Goal: Task Accomplishment & Management: Complete application form

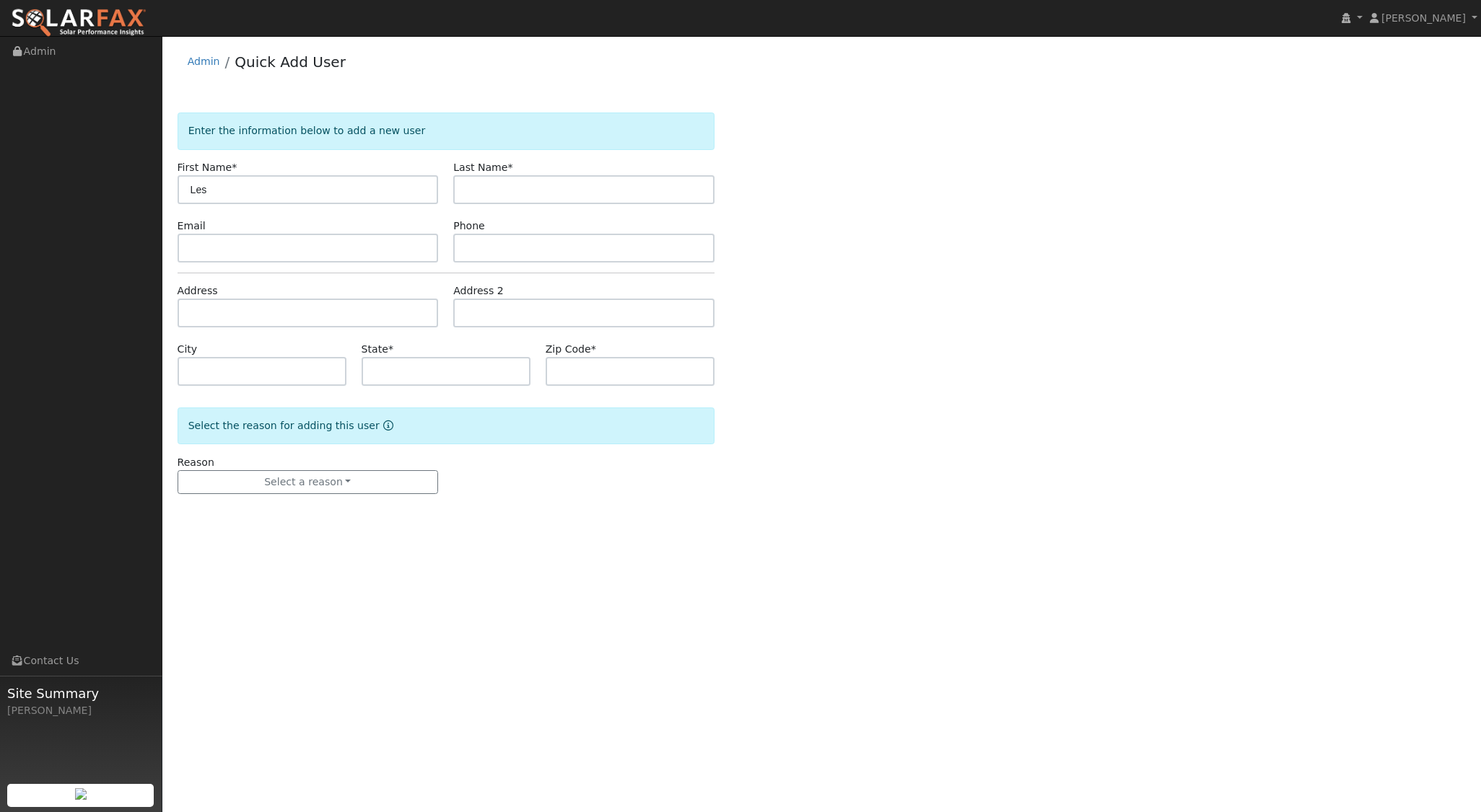
type input "Les"
type input "Cristal"
click at [215, 316] on input "text" at bounding box center [308, 313] width 261 height 29
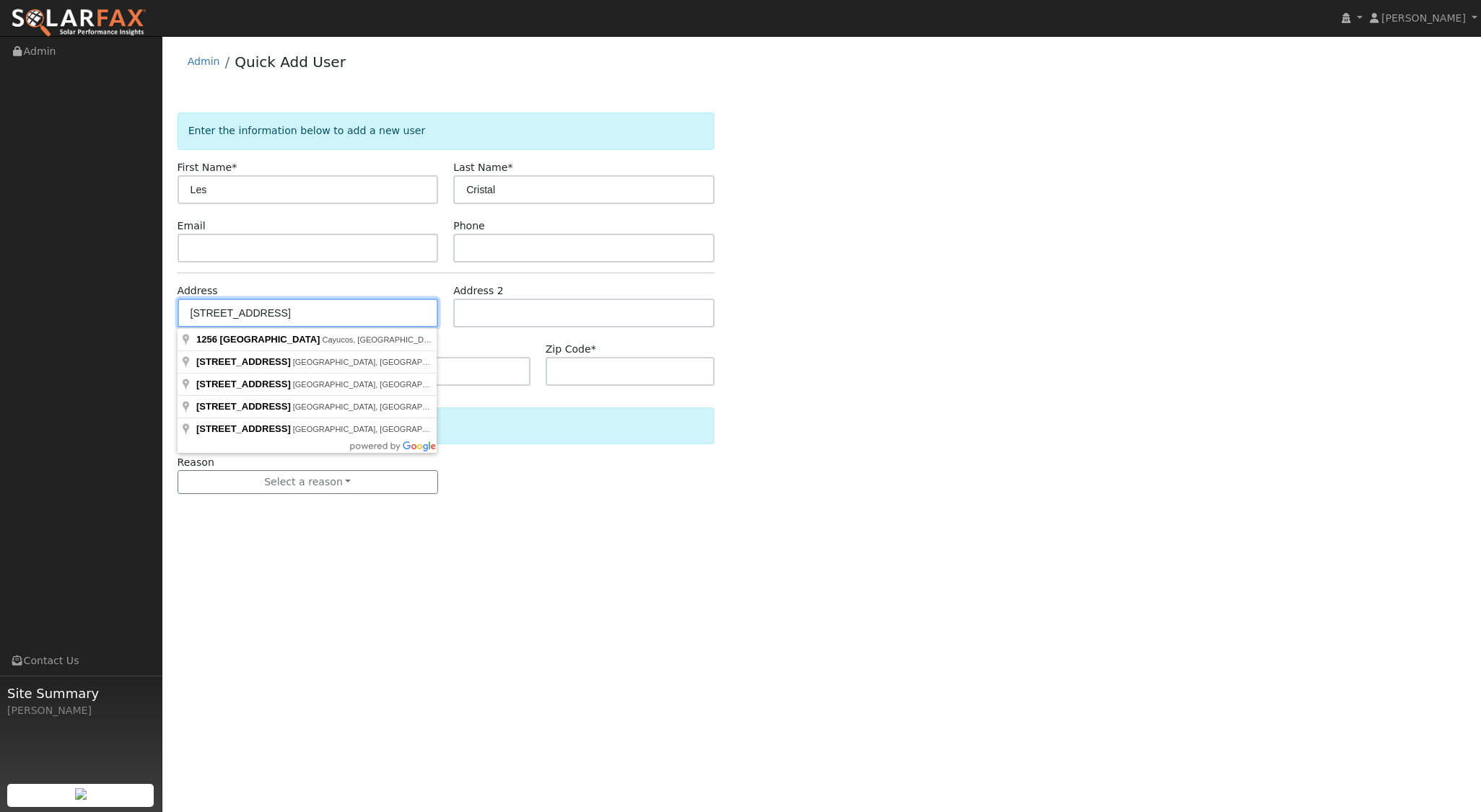
type input "1256 South Ocean Avenue"
type input "Cayucos"
type input "CA"
type input "93430"
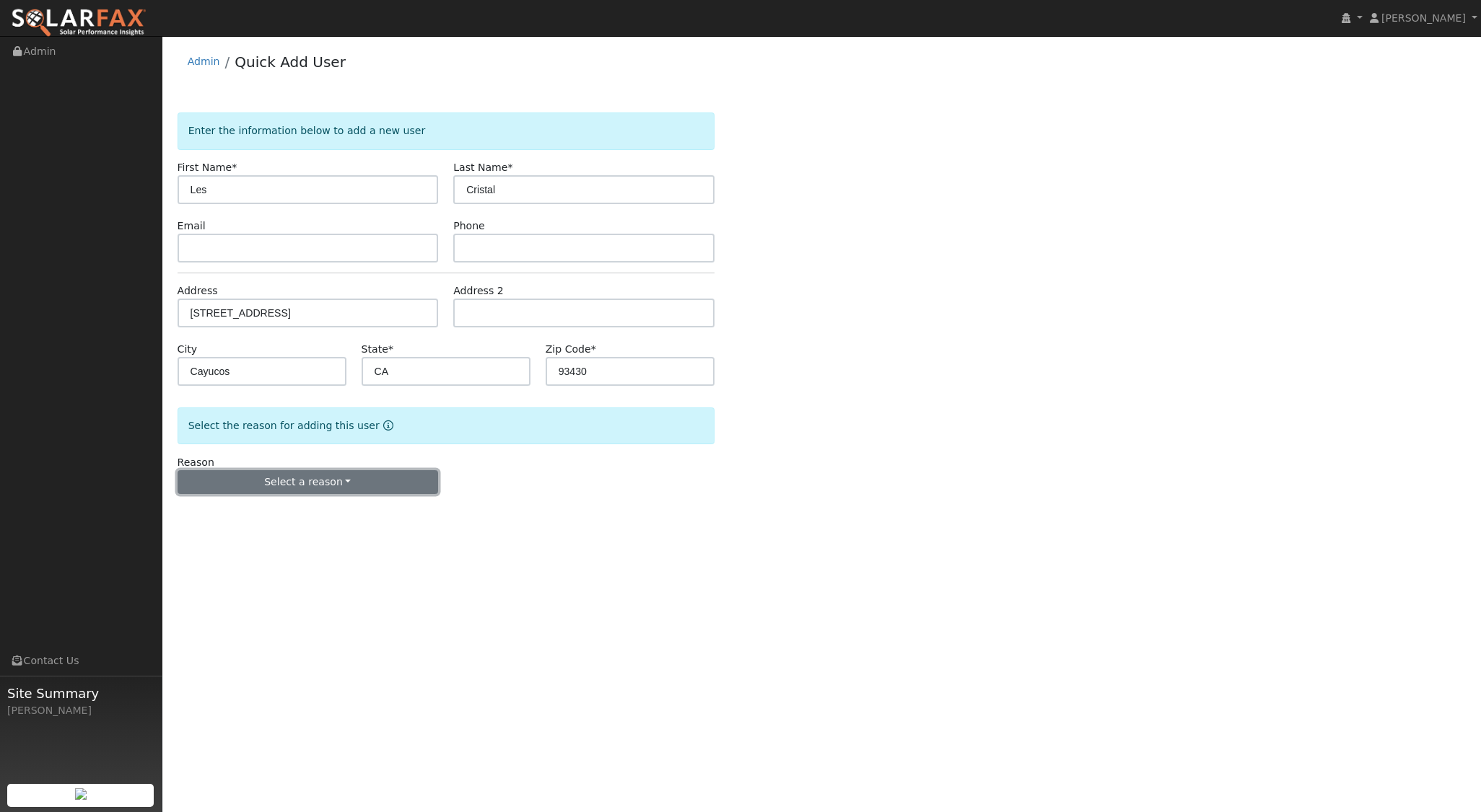
click at [325, 483] on button "Select a reason" at bounding box center [308, 482] width 261 height 25
click at [258, 510] on link "New lead" at bounding box center [258, 511] width 159 height 20
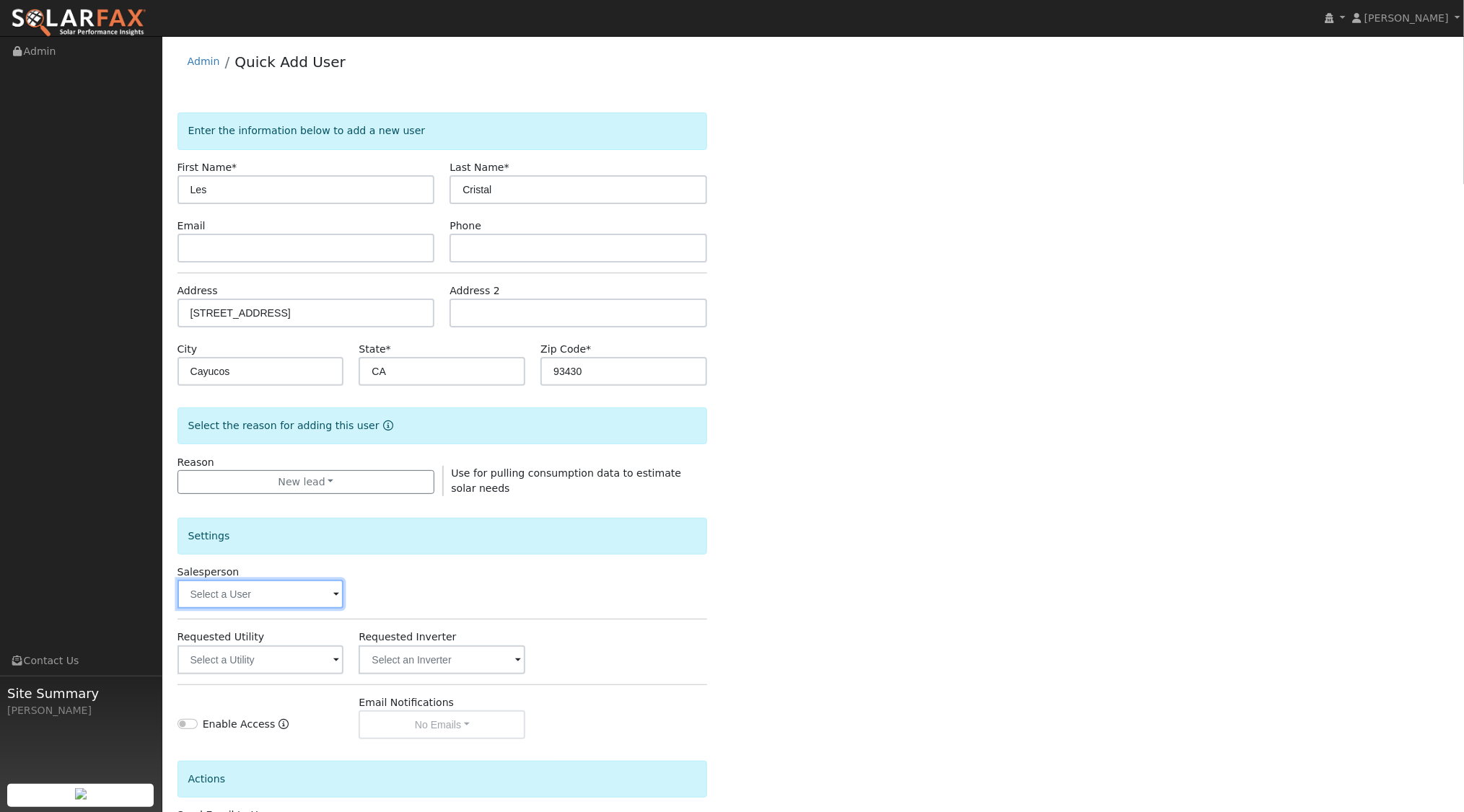
click at [312, 588] on input "text" at bounding box center [261, 594] width 167 height 29
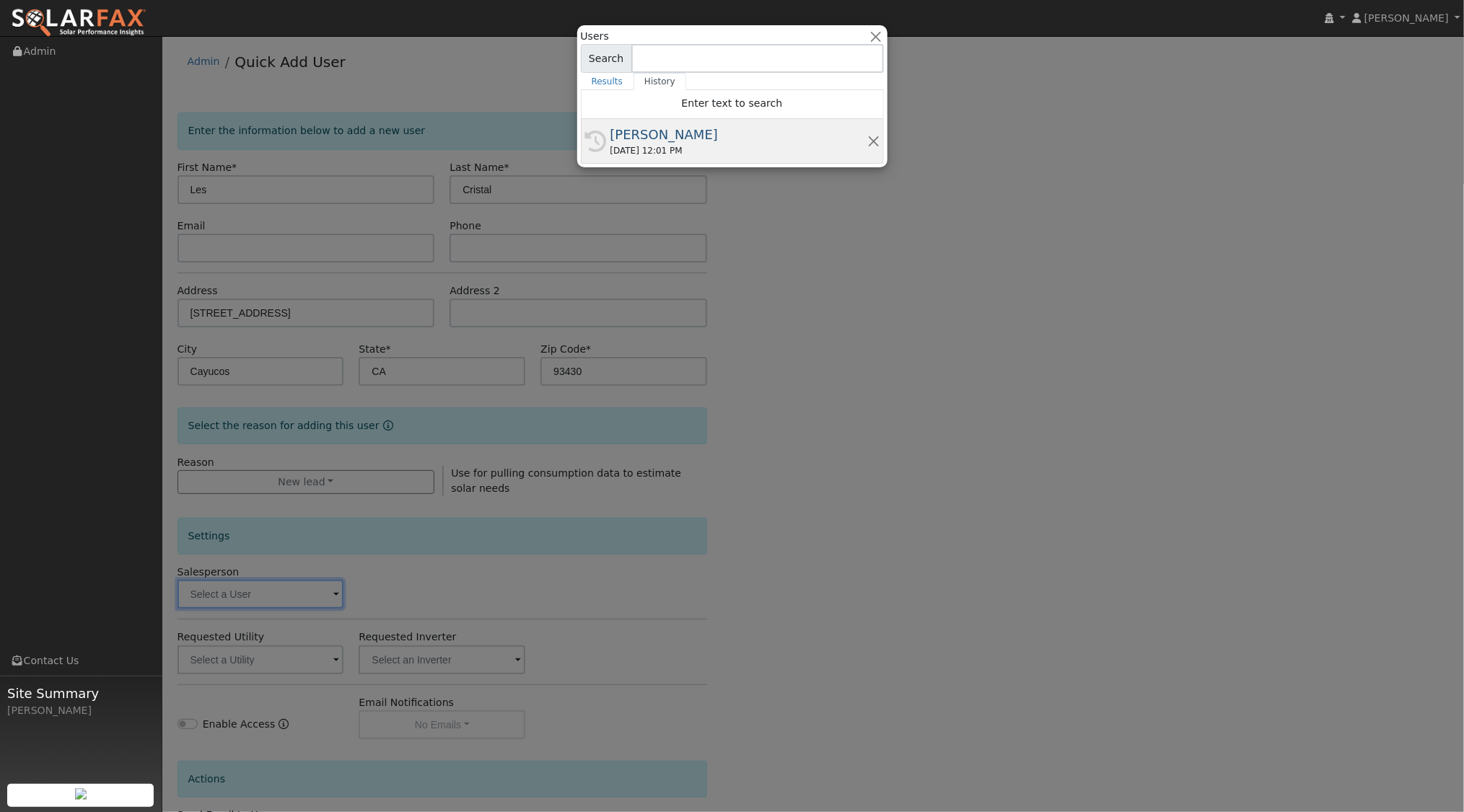
click at [684, 152] on div "09/30/2025 12:01 PM" at bounding box center [738, 150] width 257 height 13
type input "[PERSON_NAME]"
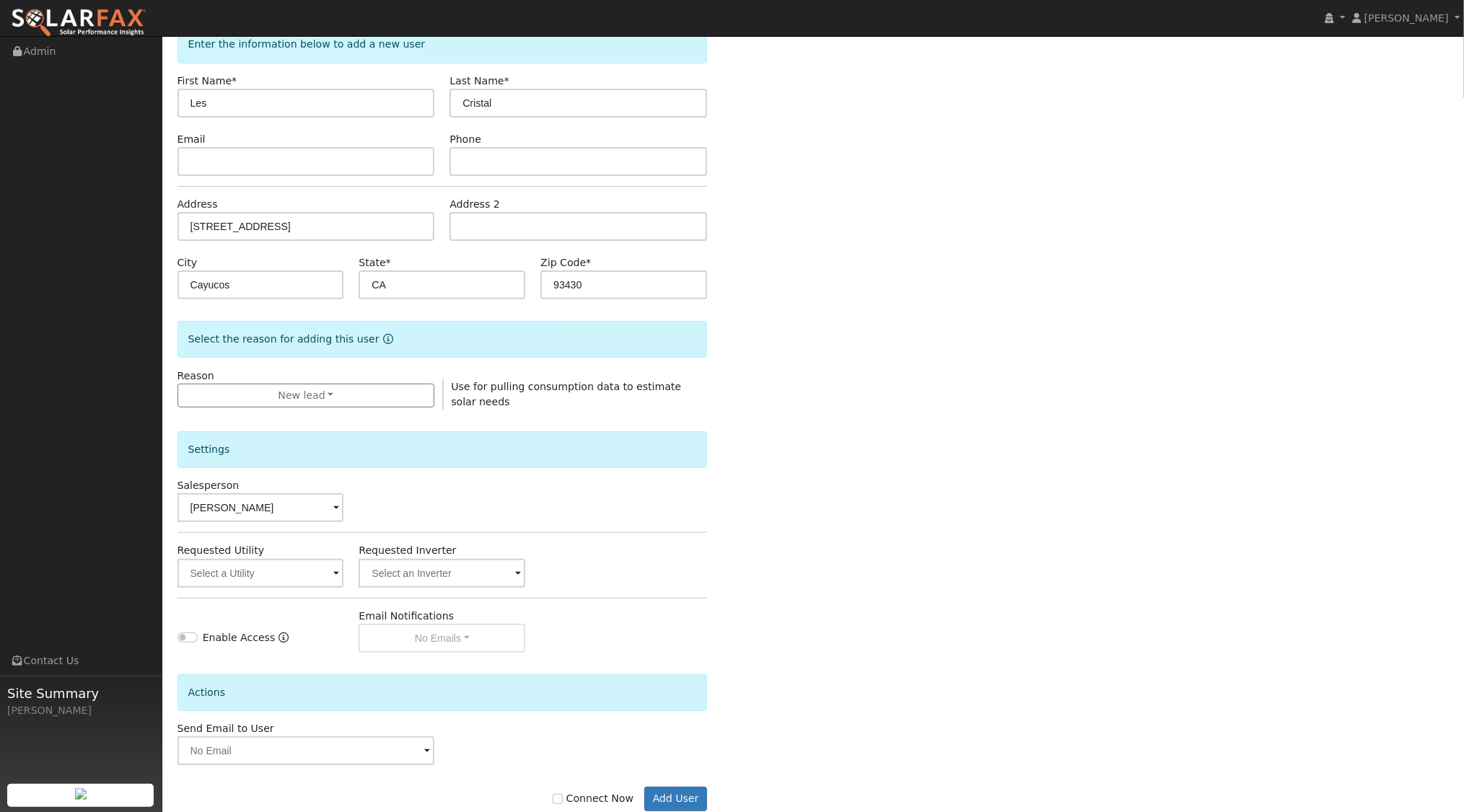
scroll to position [119, 0]
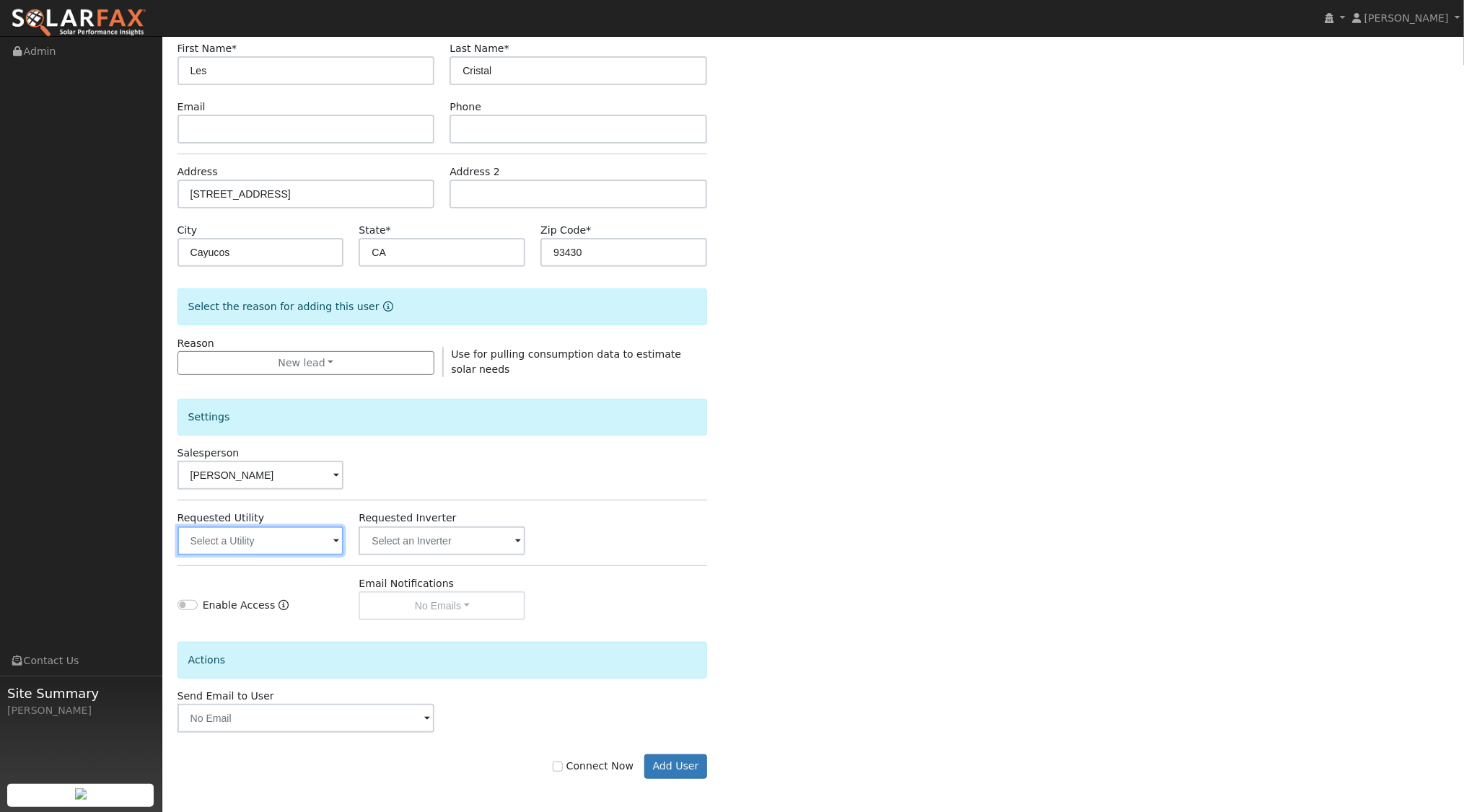
click at [297, 536] on input "text" at bounding box center [261, 541] width 167 height 29
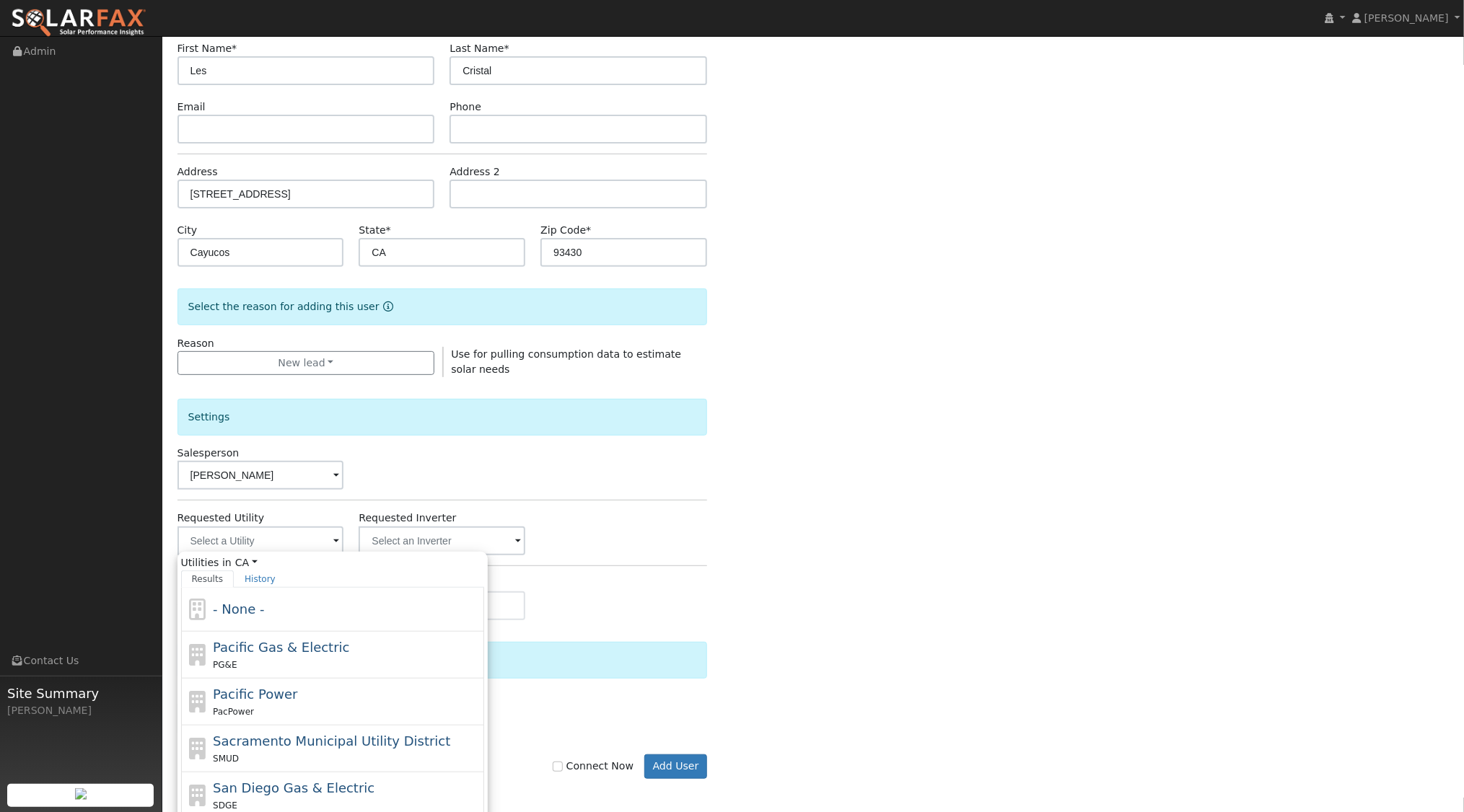
click at [270, 647] on span "Pacific Gas & Electric" at bounding box center [281, 647] width 137 height 15
type input "Pacific Gas & Electric"
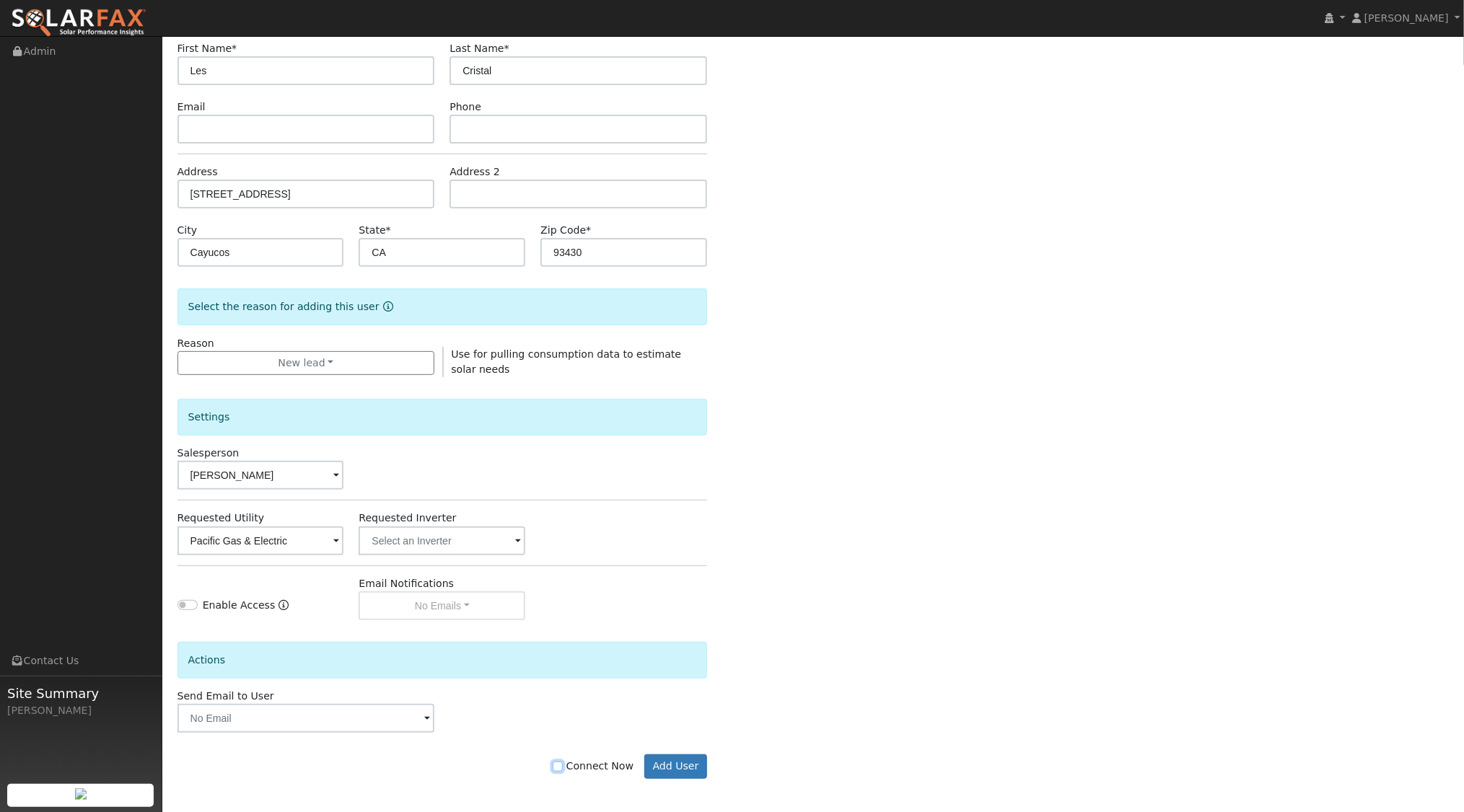
click at [563, 765] on input "Connect Now" at bounding box center [557, 766] width 10 height 10
checkbox input "true"
click at [677, 768] on button "Add User" at bounding box center [676, 767] width 63 height 25
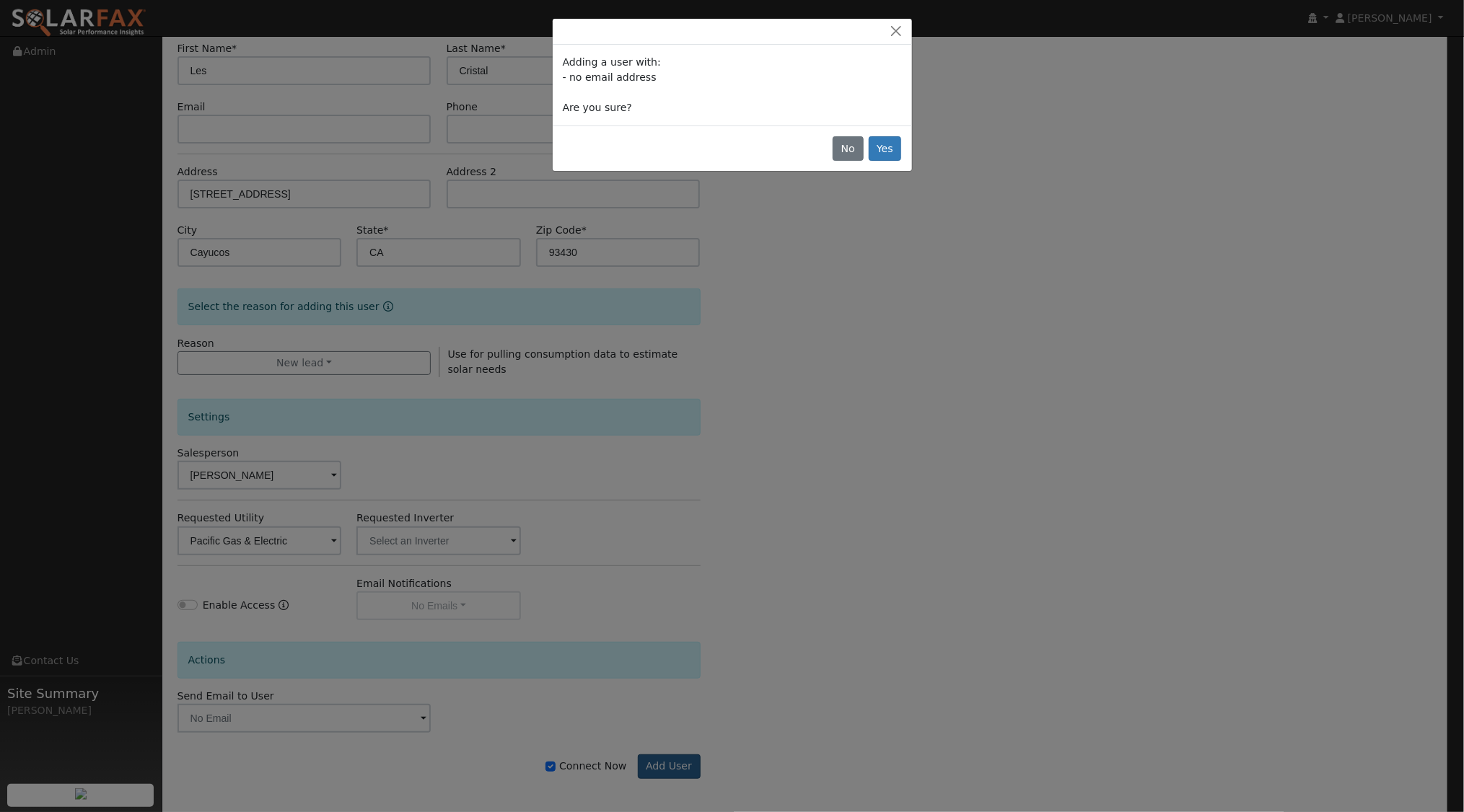
scroll to position [117, 0]
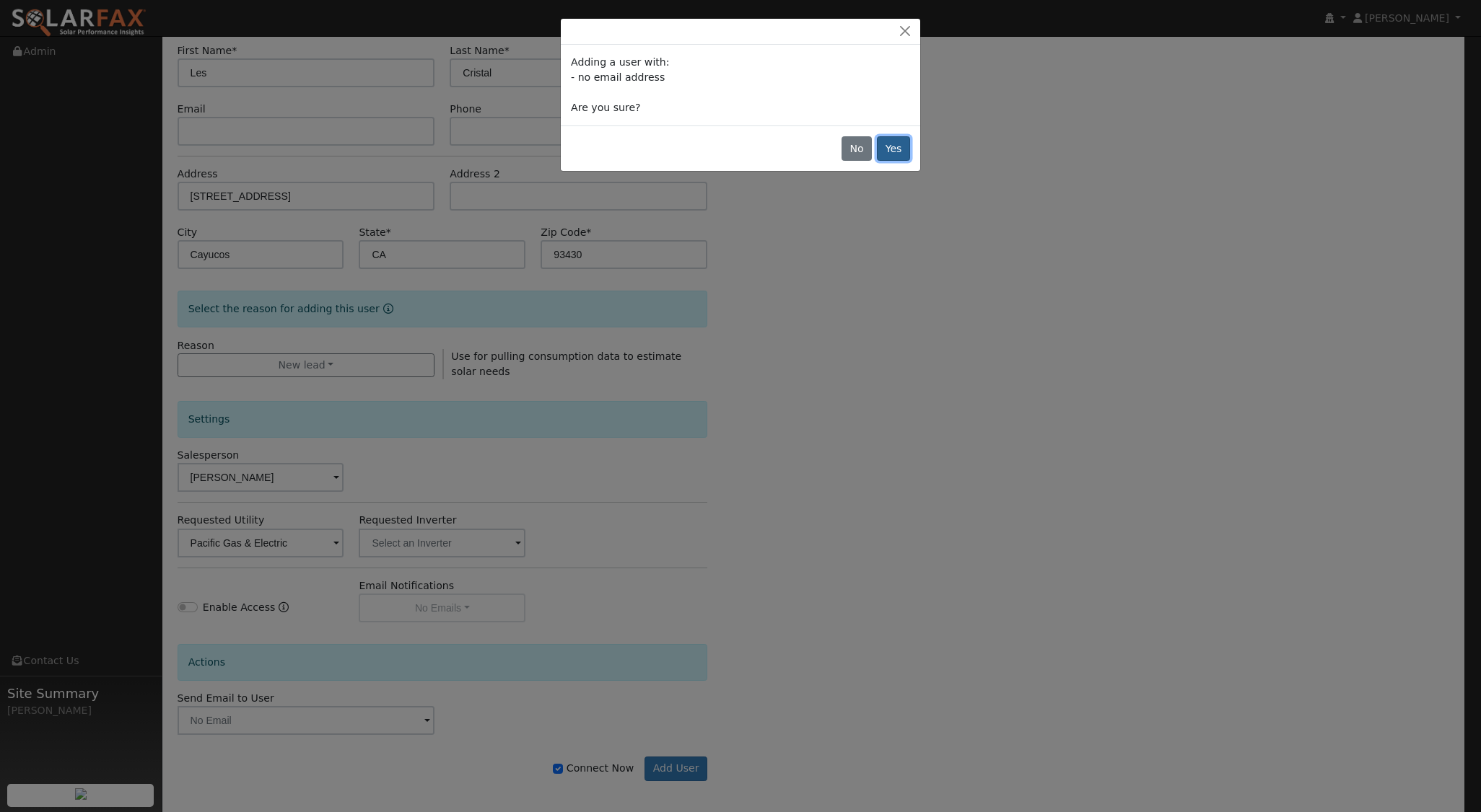
click at [894, 149] on button "Yes" at bounding box center [893, 149] width 33 height 25
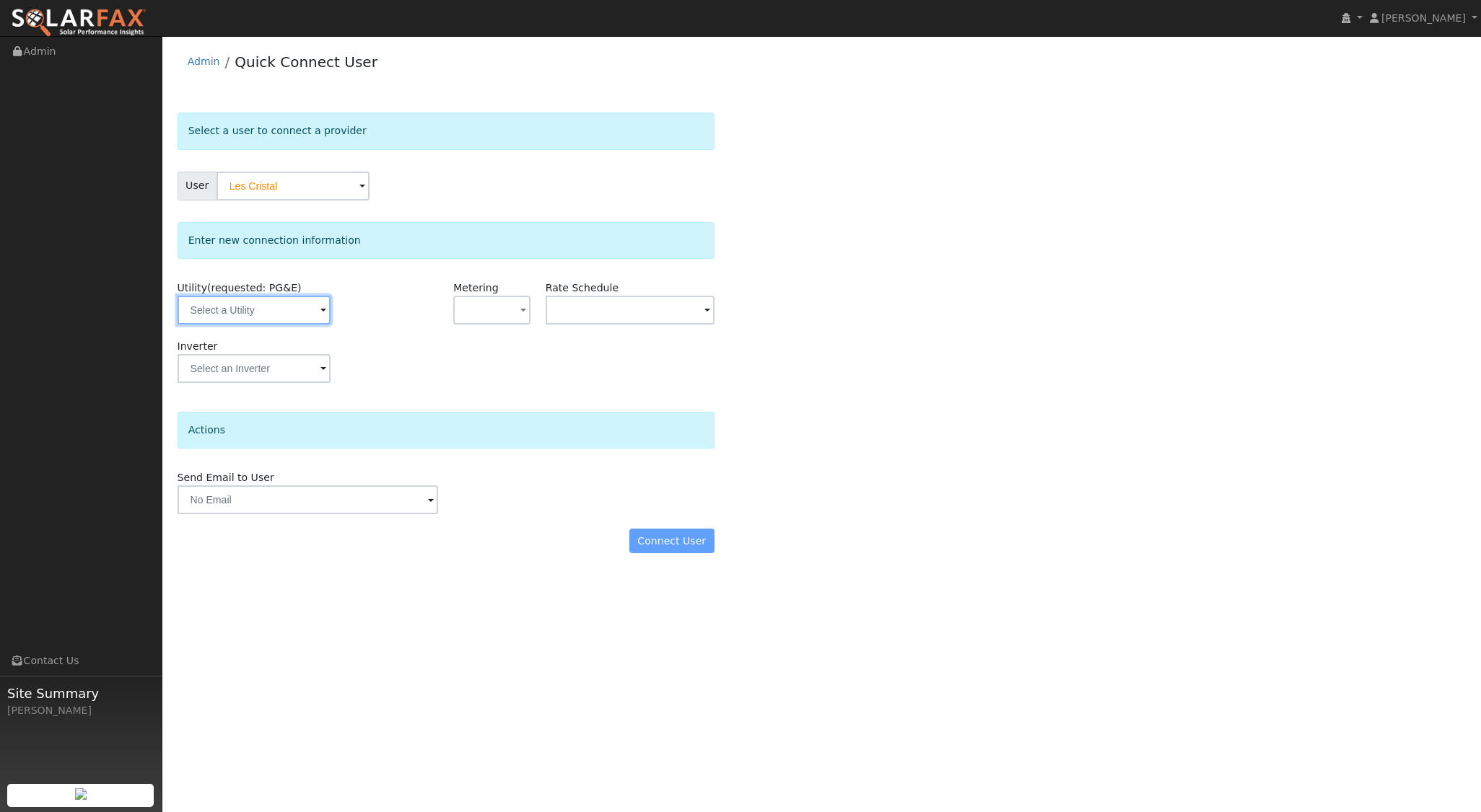
click at [277, 315] on input "text" at bounding box center [254, 310] width 153 height 29
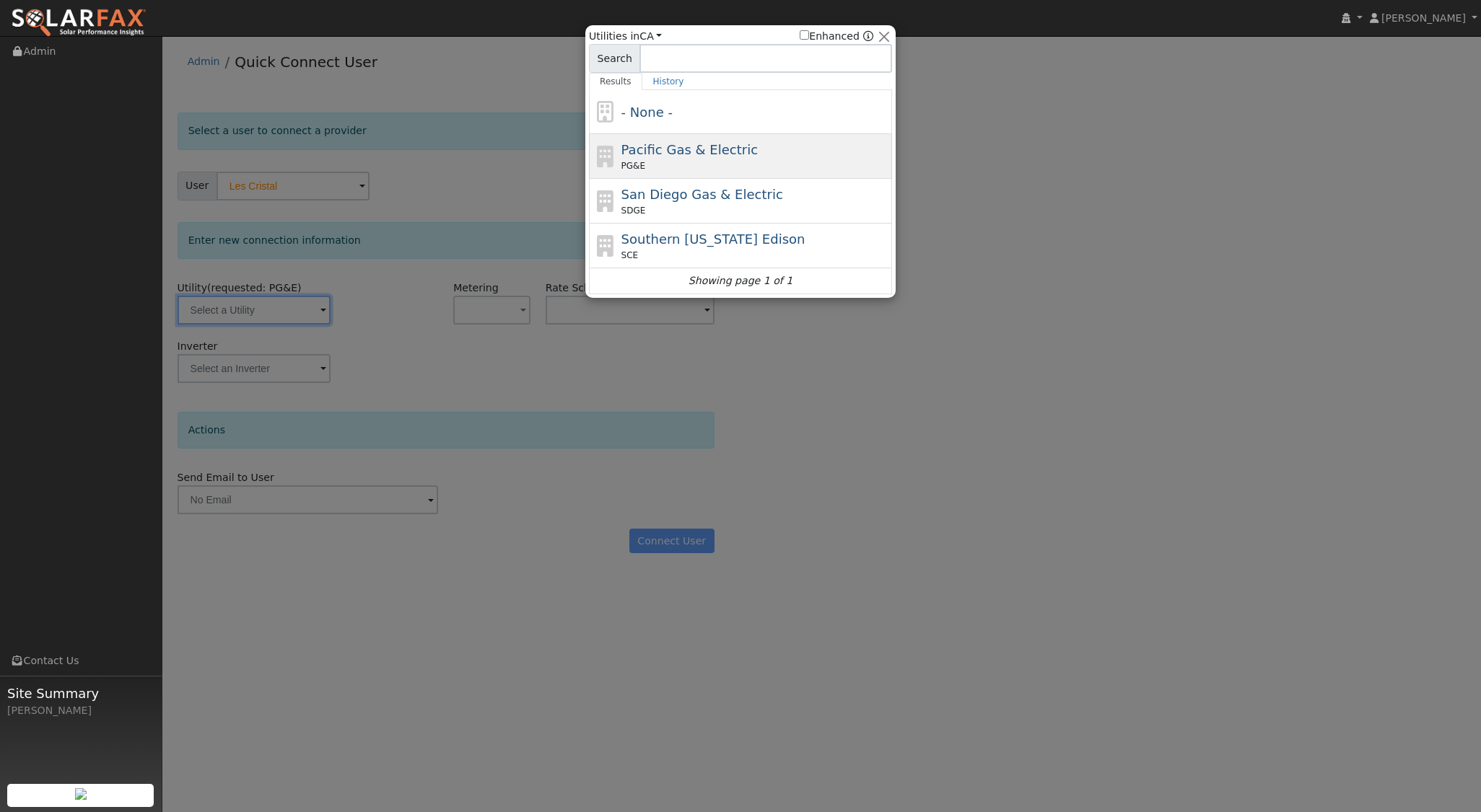
click at [738, 149] on div "Pacific Gas & Electric PG&E" at bounding box center [755, 155] width 267 height 32
type input "PG&E"
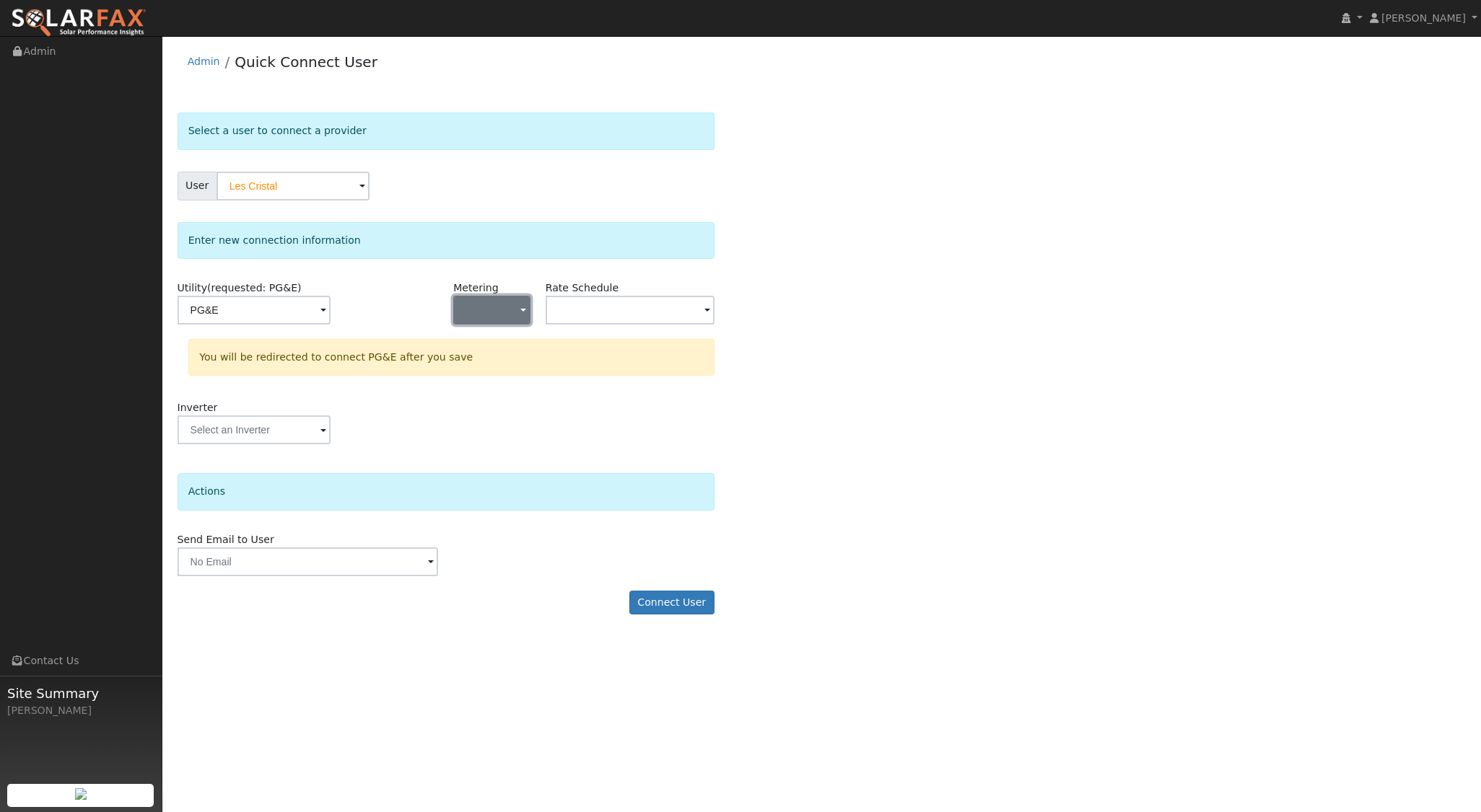
click at [518, 307] on button "button" at bounding box center [491, 310] width 77 height 29
click at [488, 350] on link "- None -" at bounding box center [503, 341] width 100 height 20
click at [663, 306] on input "text" at bounding box center [630, 310] width 169 height 29
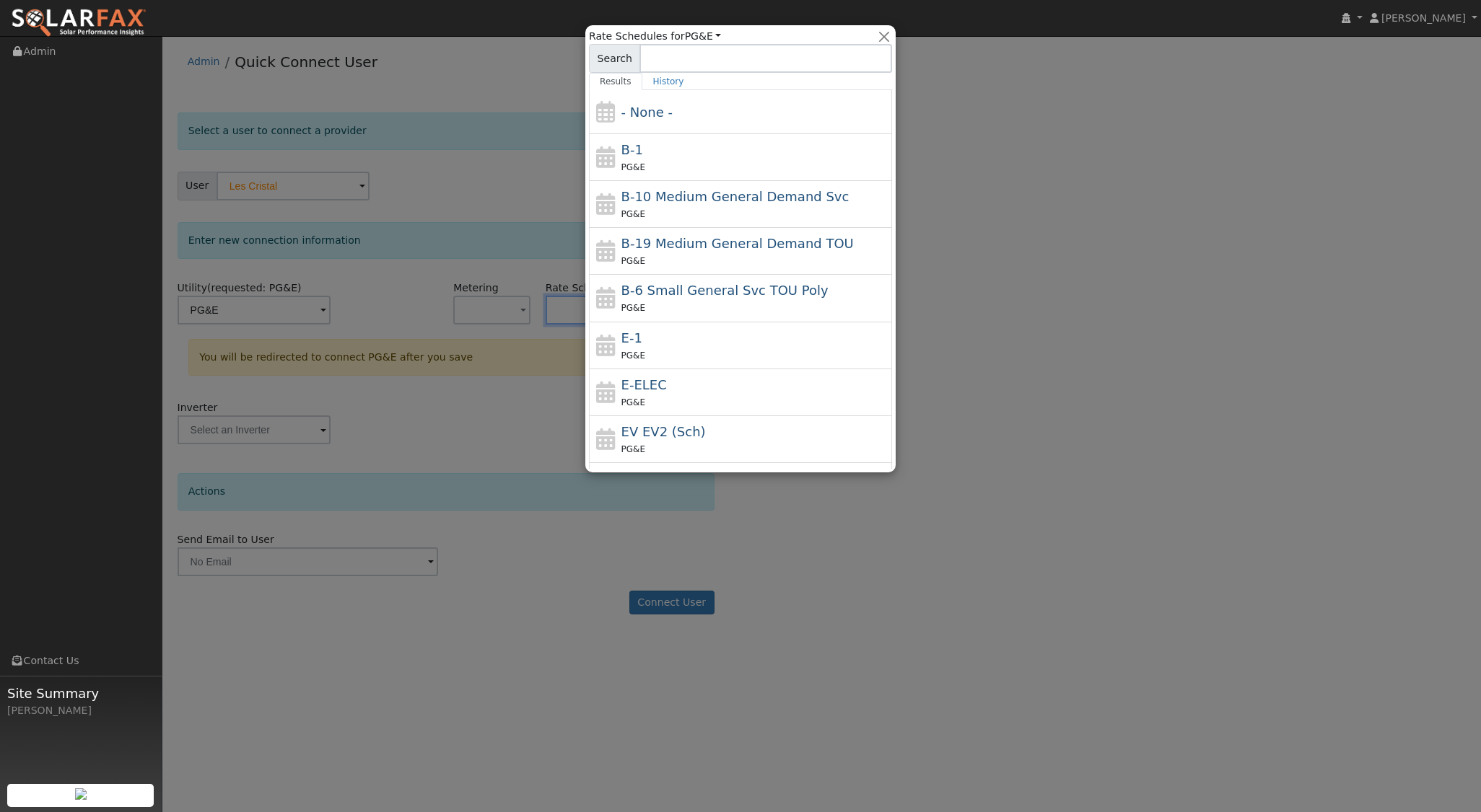
click at [671, 354] on div "PG&E" at bounding box center [755, 355] width 267 height 15
type input "E-1"
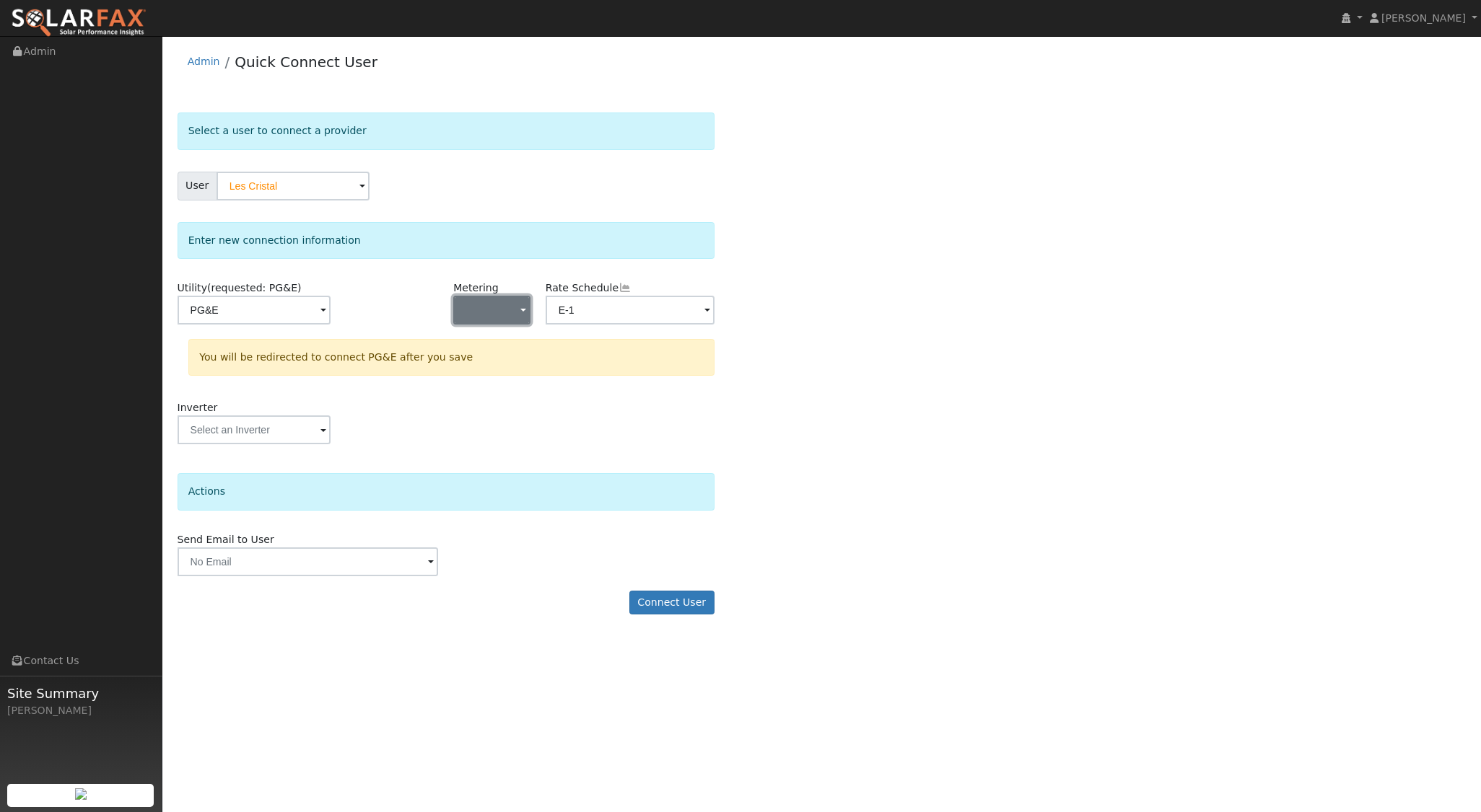
click at [506, 317] on button "button" at bounding box center [491, 310] width 77 height 29
click at [495, 364] on link "NEM" at bounding box center [503, 361] width 100 height 20
click at [674, 604] on button "Connect User" at bounding box center [671, 603] width 85 height 25
